Goal: Task Accomplishment & Management: Use online tool/utility

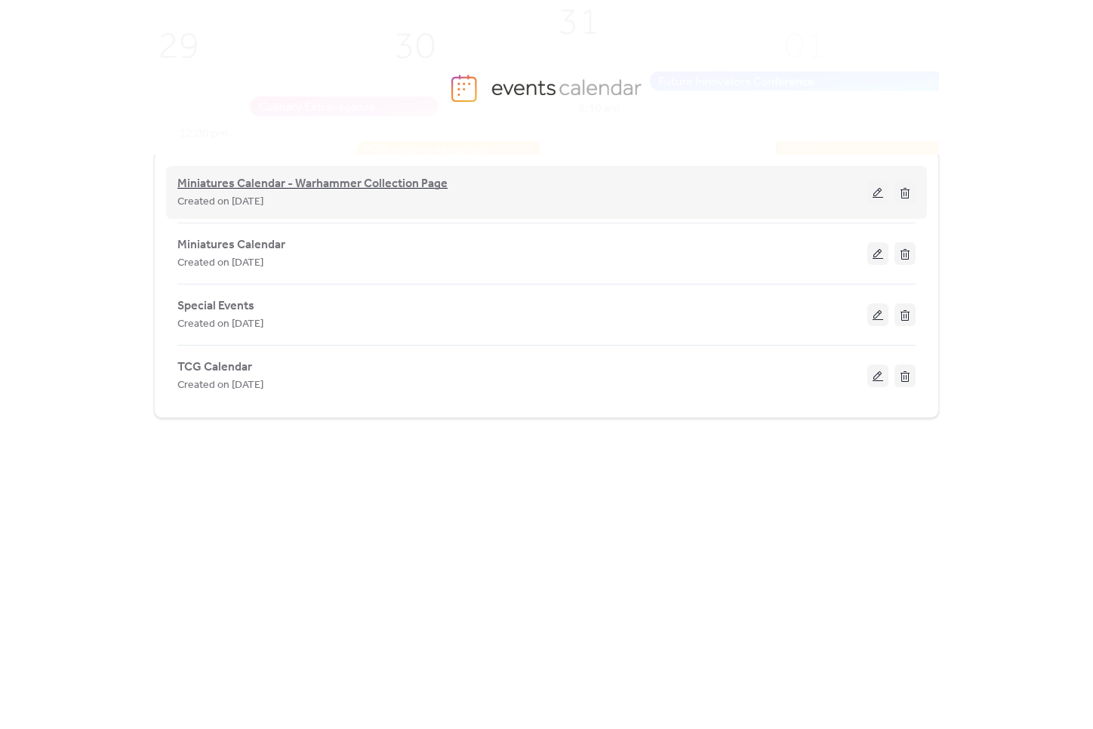
click at [324, 183] on span "Miniatures Calendar - Warhammer Collection Page" at bounding box center [312, 184] width 270 height 18
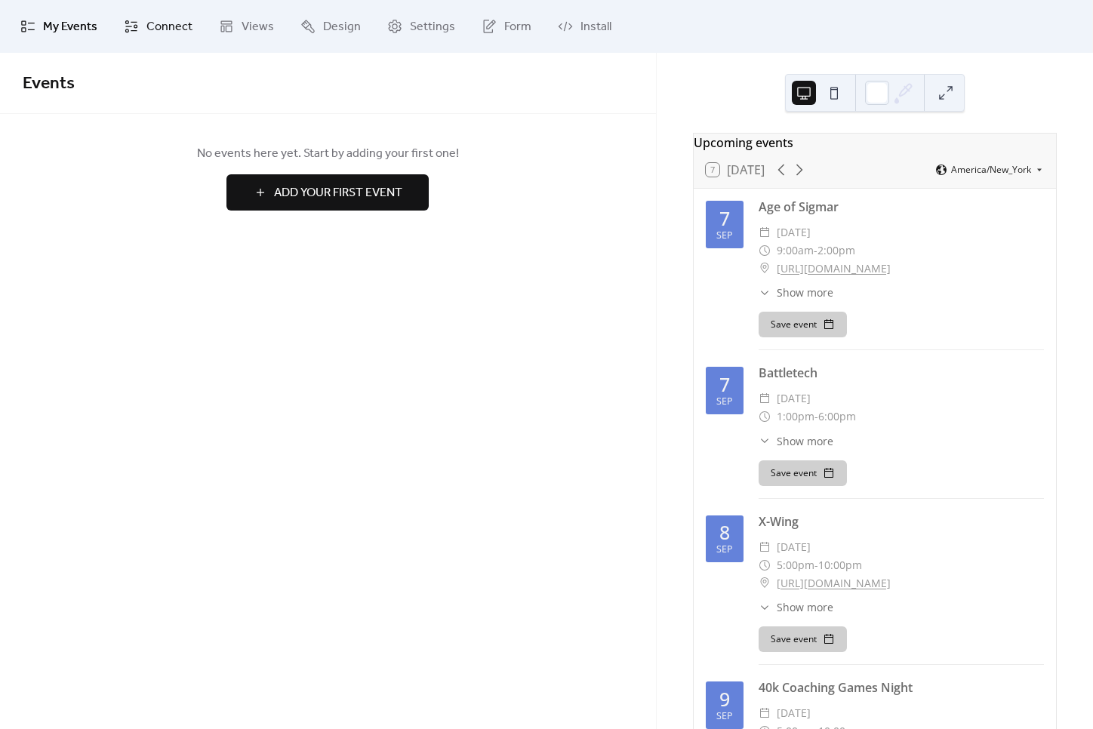
click at [151, 23] on span "Connect" at bounding box center [169, 27] width 46 height 18
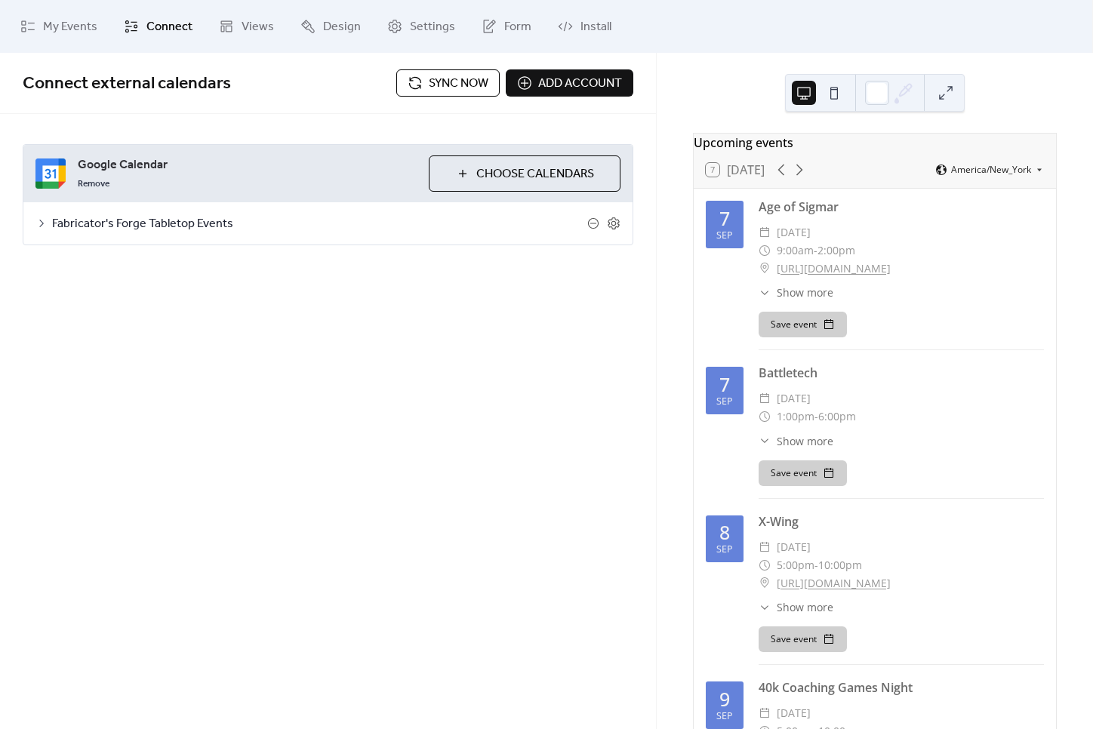
click at [36, 220] on icon at bounding box center [41, 223] width 12 height 12
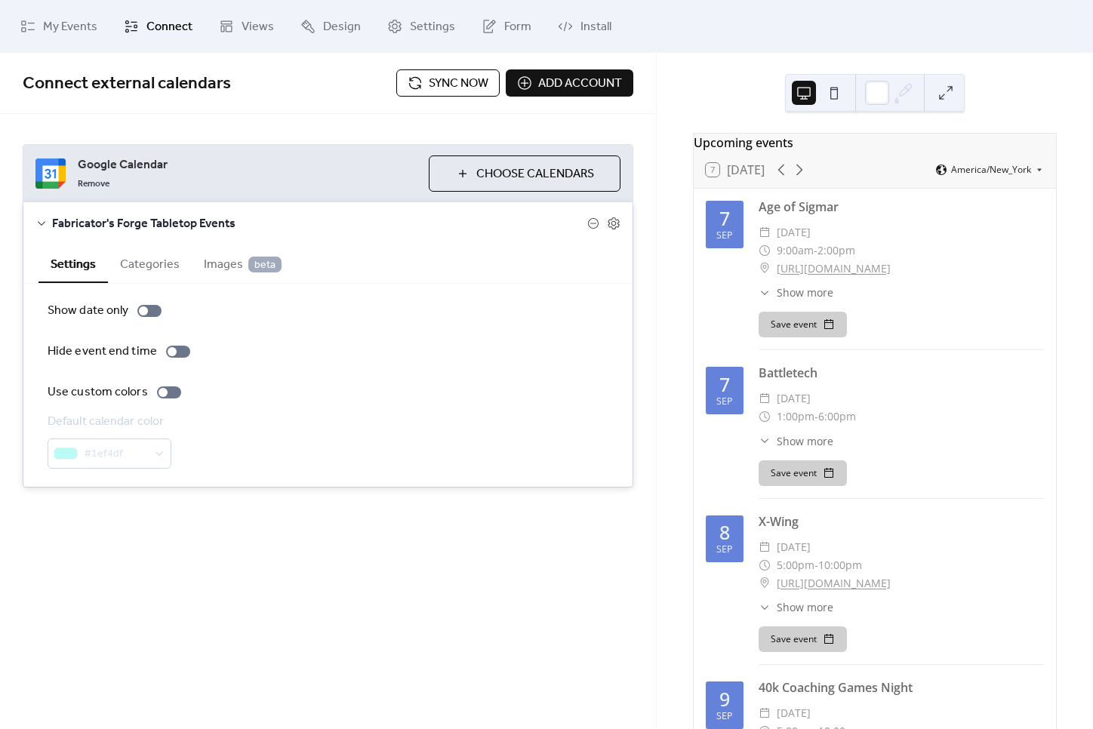
click at [471, 171] on button "Choose Calendars" at bounding box center [525, 174] width 192 height 36
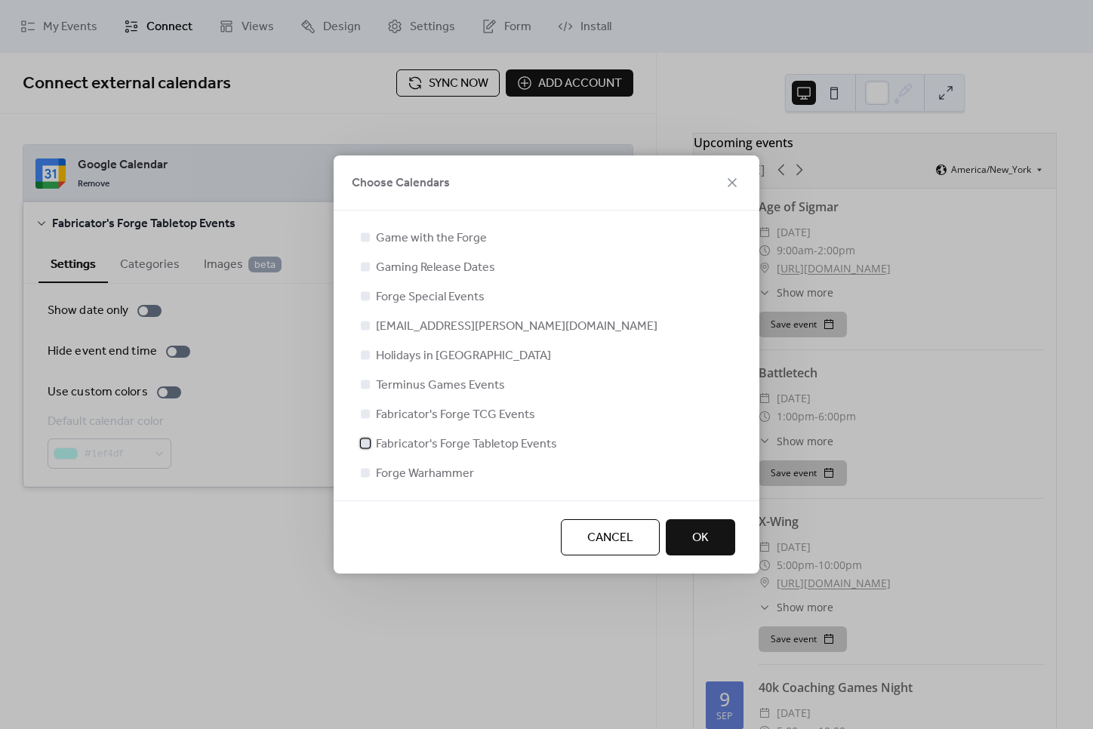
click at [365, 443] on icon at bounding box center [365, 443] width 6 height 6
click at [368, 470] on div at bounding box center [365, 472] width 9 height 9
click at [700, 536] on span "OK" at bounding box center [700, 538] width 17 height 18
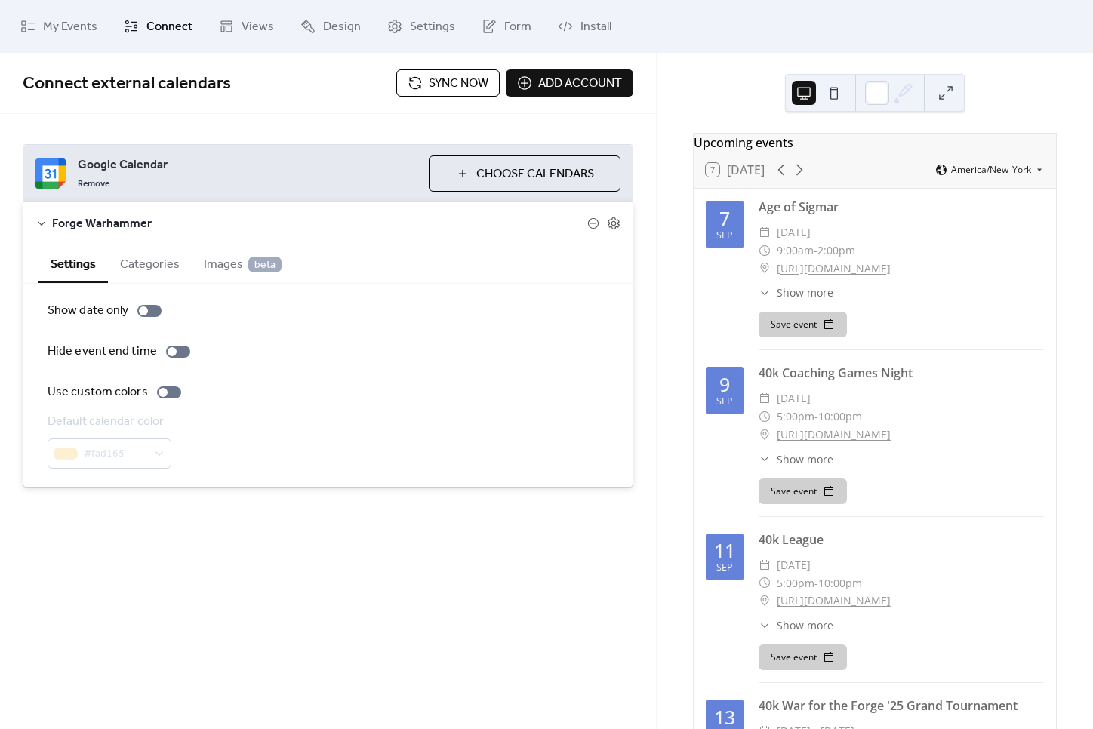
click at [439, 75] on span "Sync now" at bounding box center [459, 84] width 60 height 18
